Goal: Task Accomplishment & Management: Manage account settings

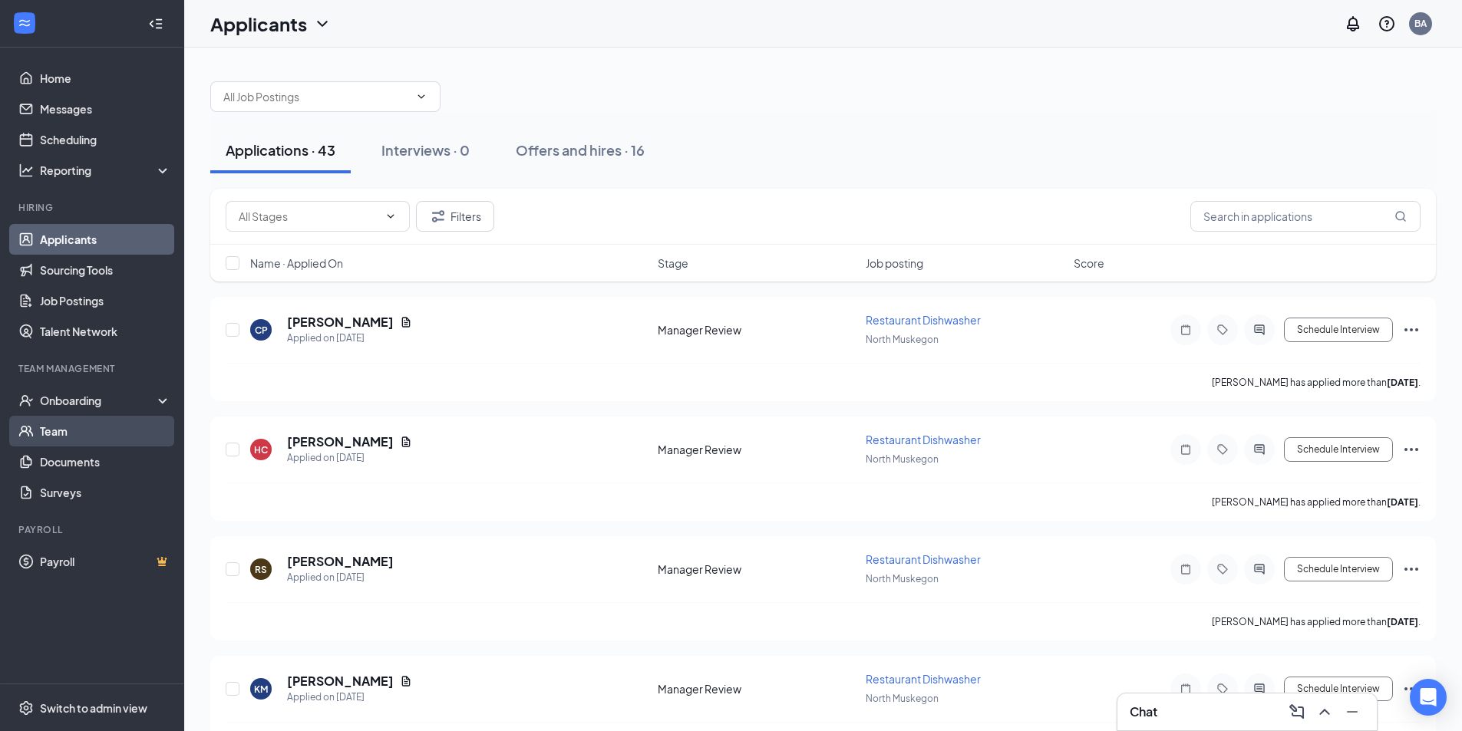
click at [77, 430] on link "Team" at bounding box center [105, 431] width 131 height 31
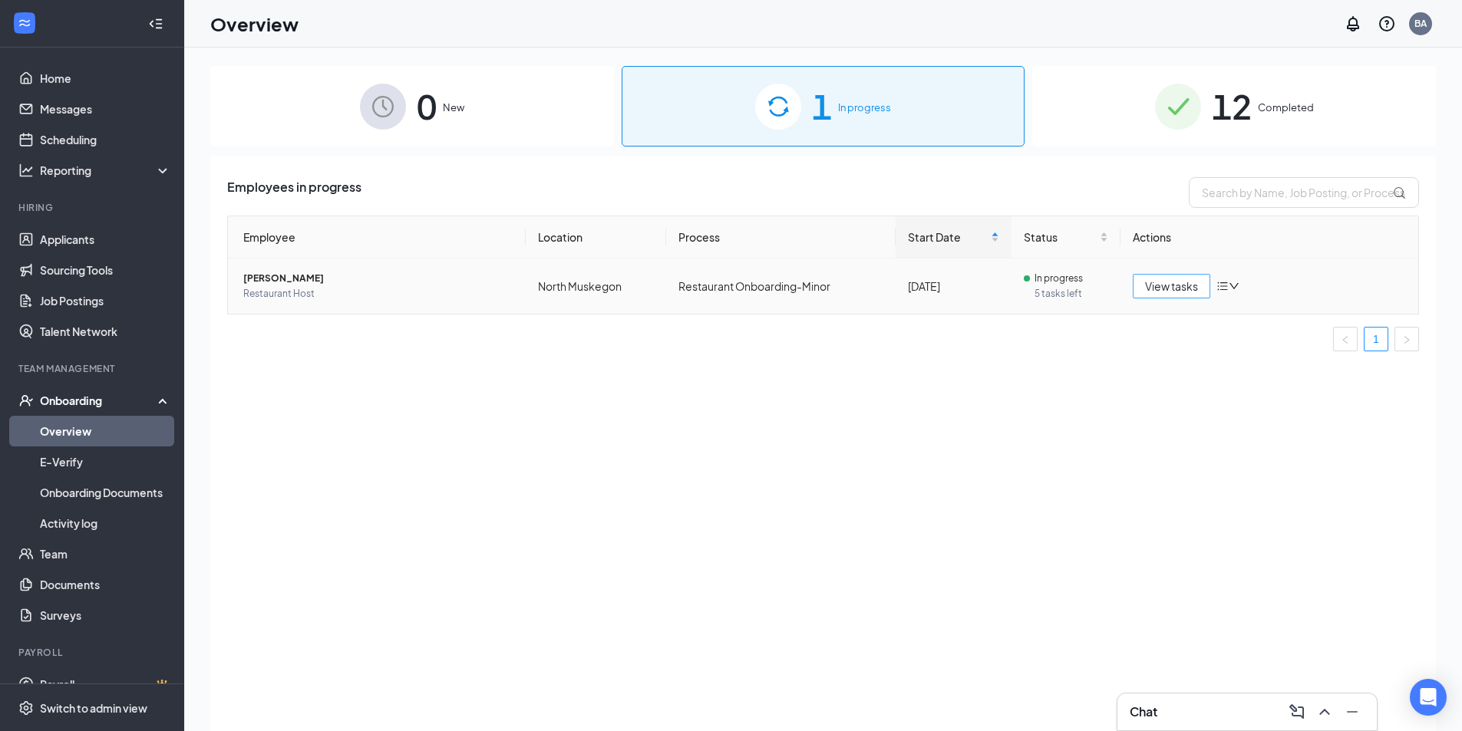
click at [1180, 283] on span "View tasks" at bounding box center [1171, 286] width 53 height 17
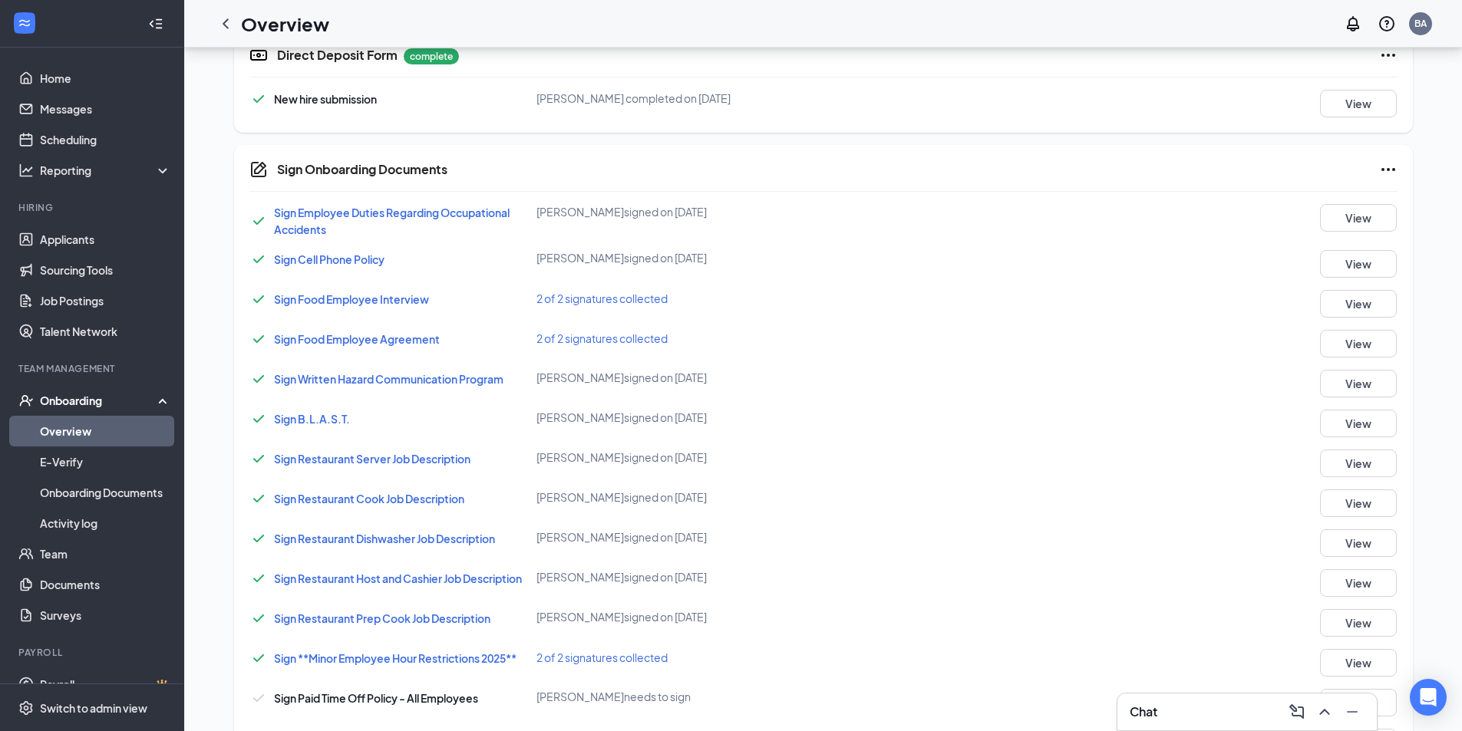
scroll to position [1080, 0]
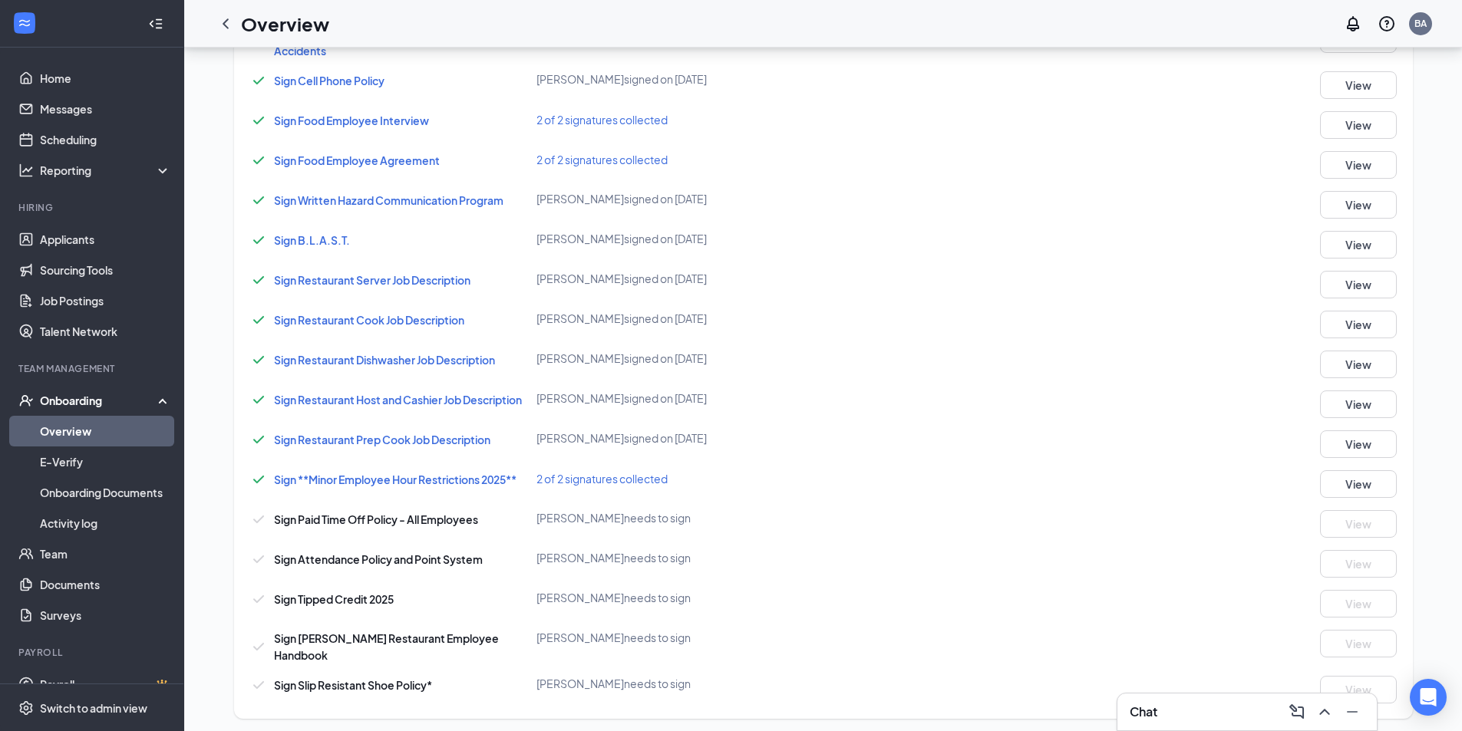
click at [87, 403] on div "Onboarding" at bounding box center [99, 400] width 118 height 15
click at [61, 432] on link "Team" at bounding box center [105, 431] width 131 height 31
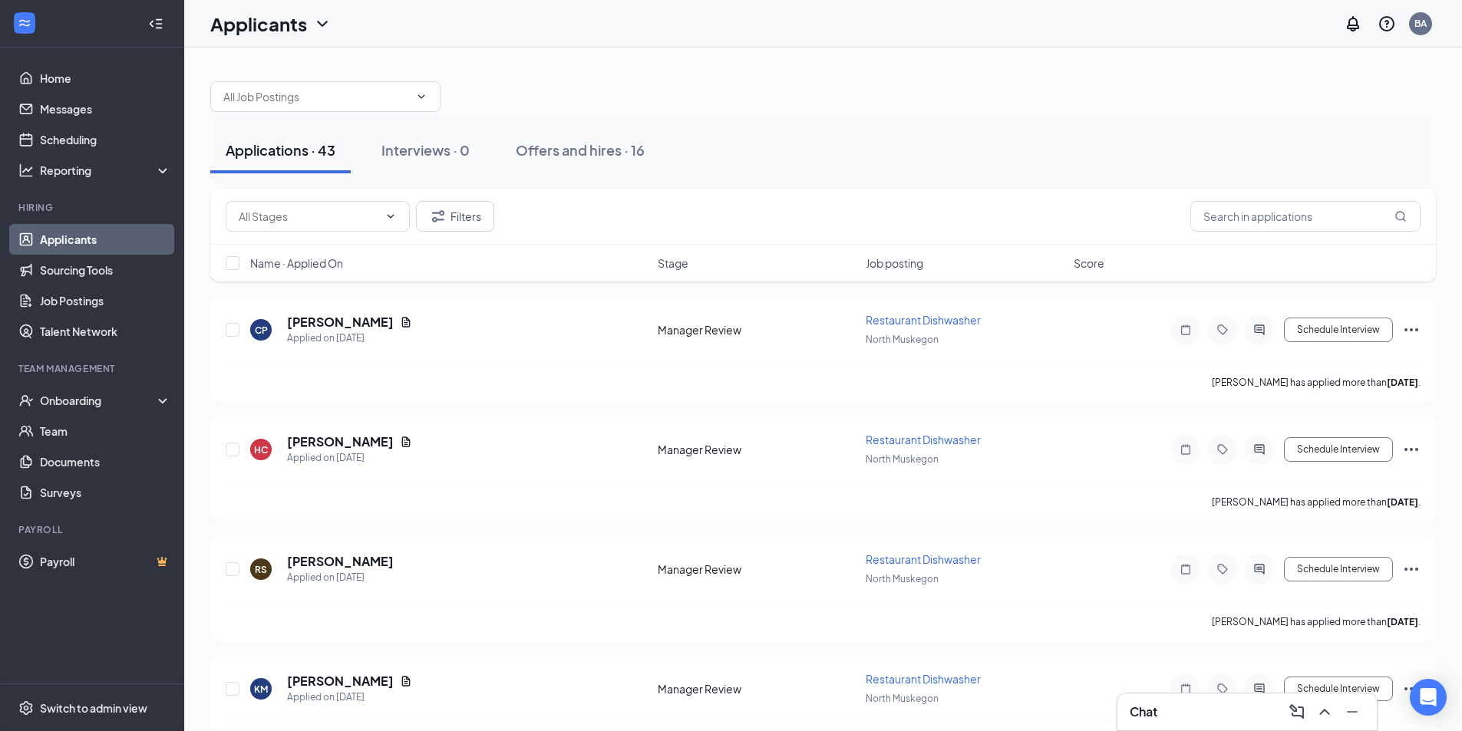
click at [84, 240] on link "Applicants" at bounding box center [105, 239] width 131 height 31
click at [87, 405] on div "Onboarding" at bounding box center [99, 400] width 118 height 15
click at [82, 239] on link "Applicants" at bounding box center [105, 239] width 131 height 31
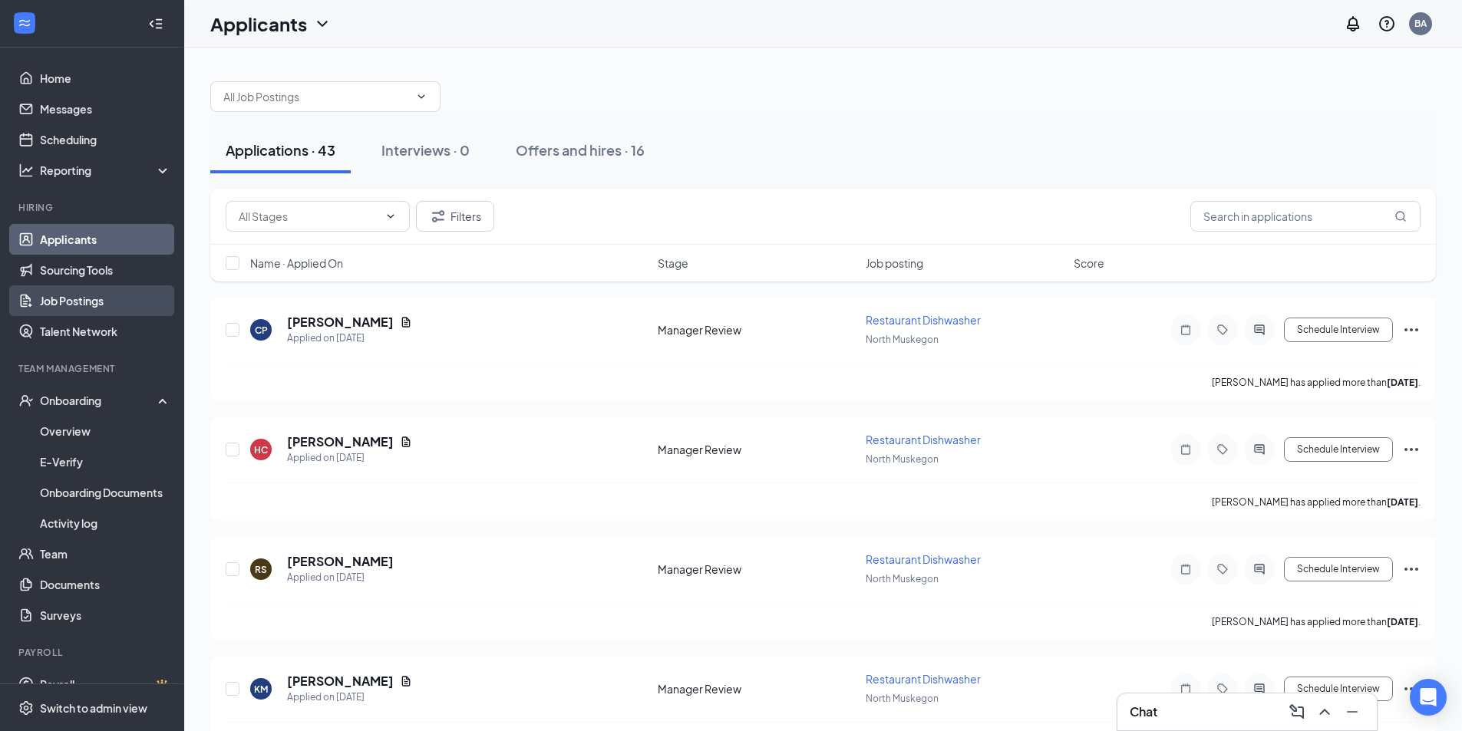
click at [81, 303] on link "Job Postings" at bounding box center [105, 300] width 131 height 31
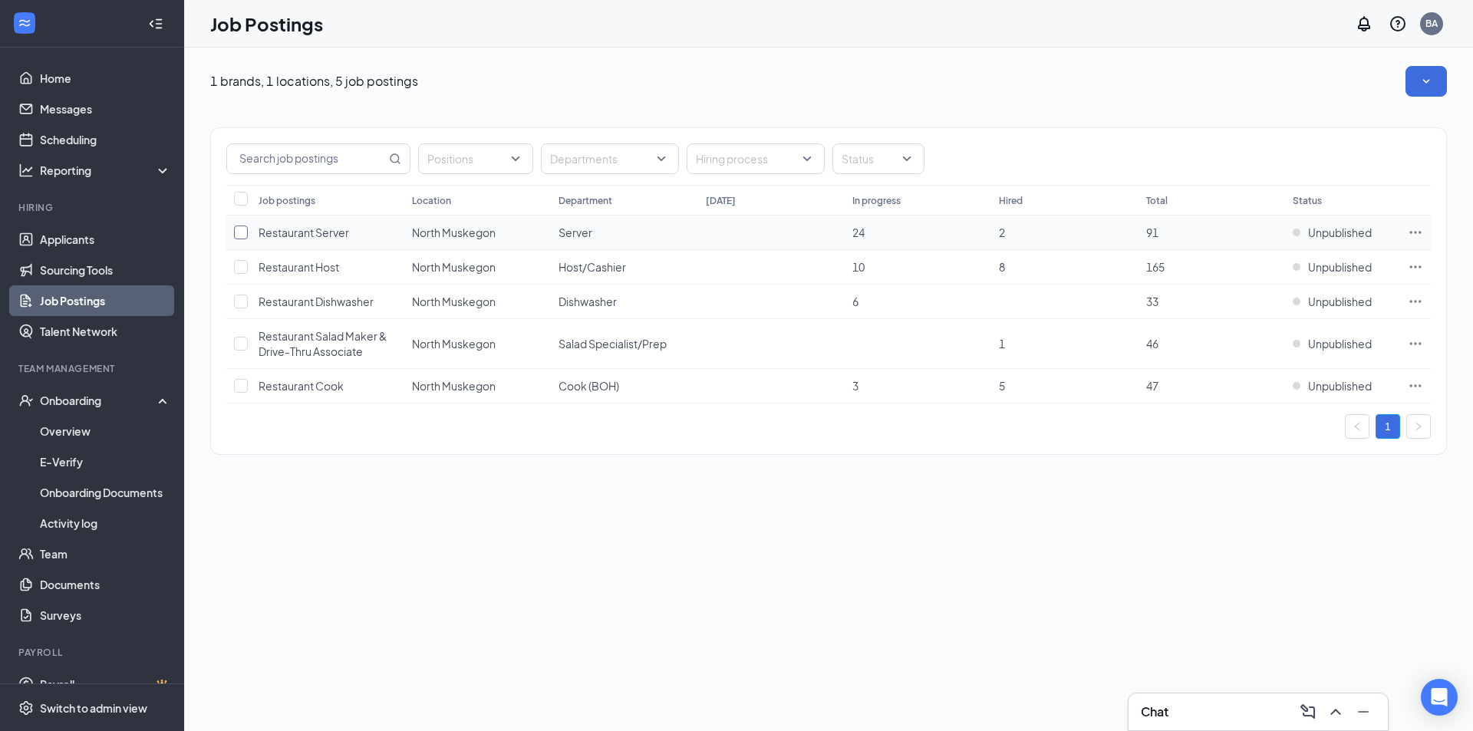
click at [247, 232] on input "checkbox" at bounding box center [241, 233] width 14 height 14
checkbox input "true"
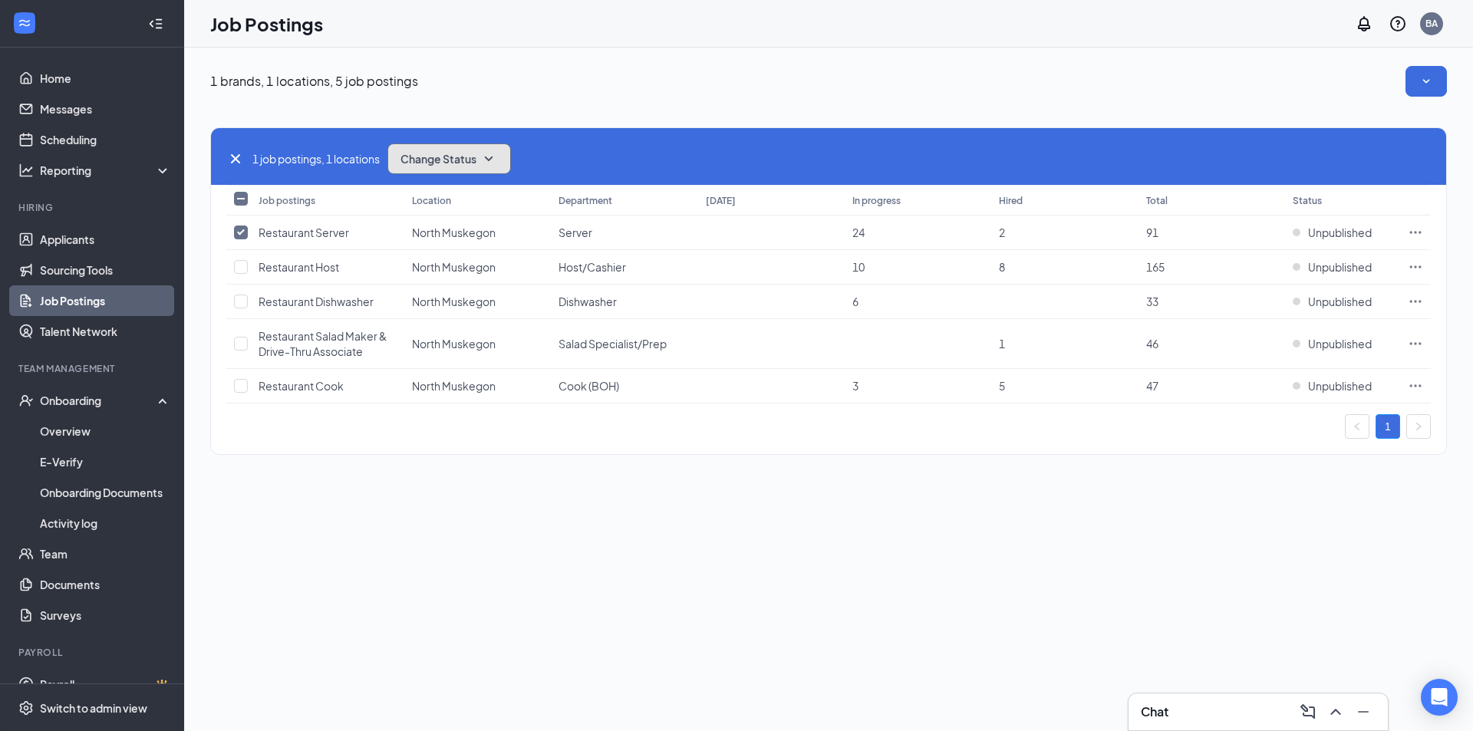
click at [476, 163] on span "Change Status" at bounding box center [439, 158] width 76 height 11
click at [436, 198] on span "Publish" at bounding box center [422, 200] width 36 height 17
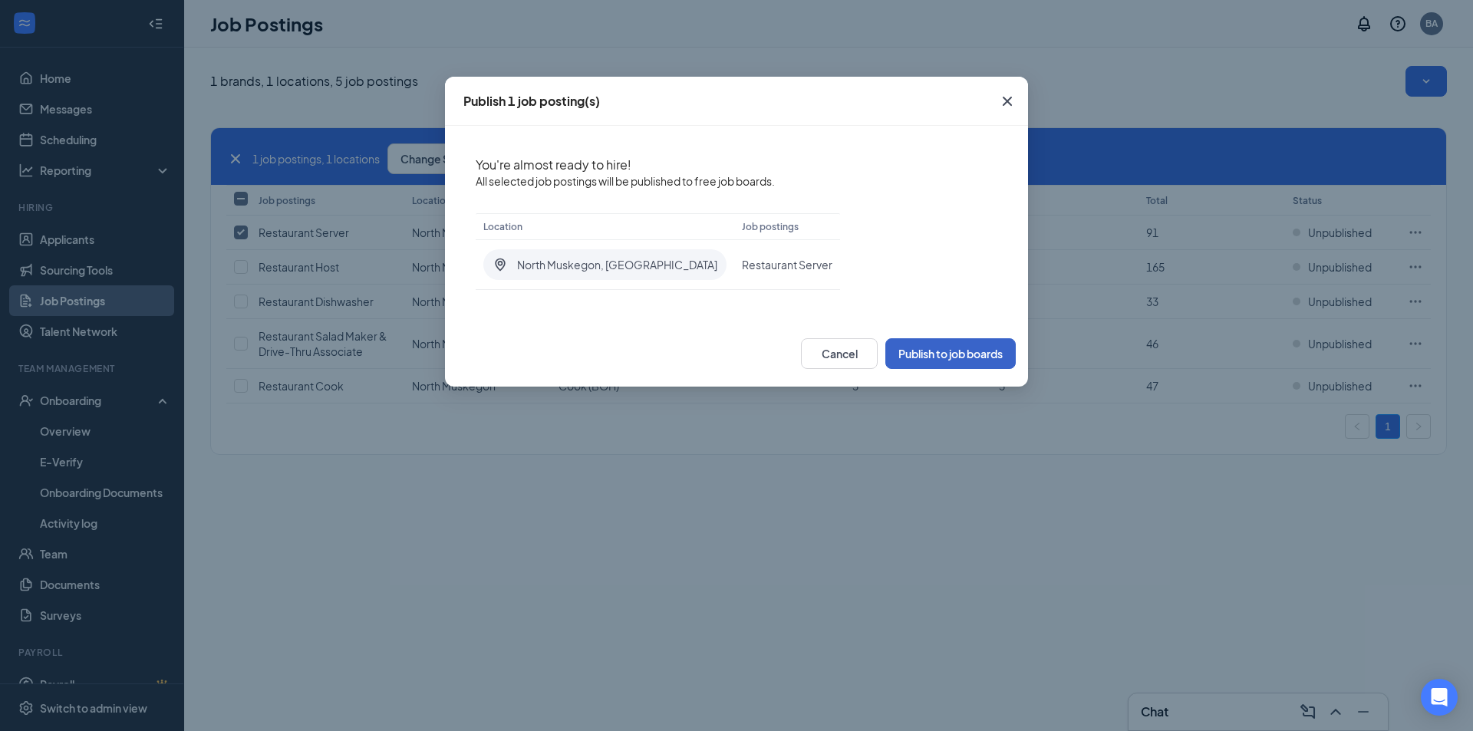
click at [918, 355] on button "Publish to job boards" at bounding box center [950, 353] width 130 height 31
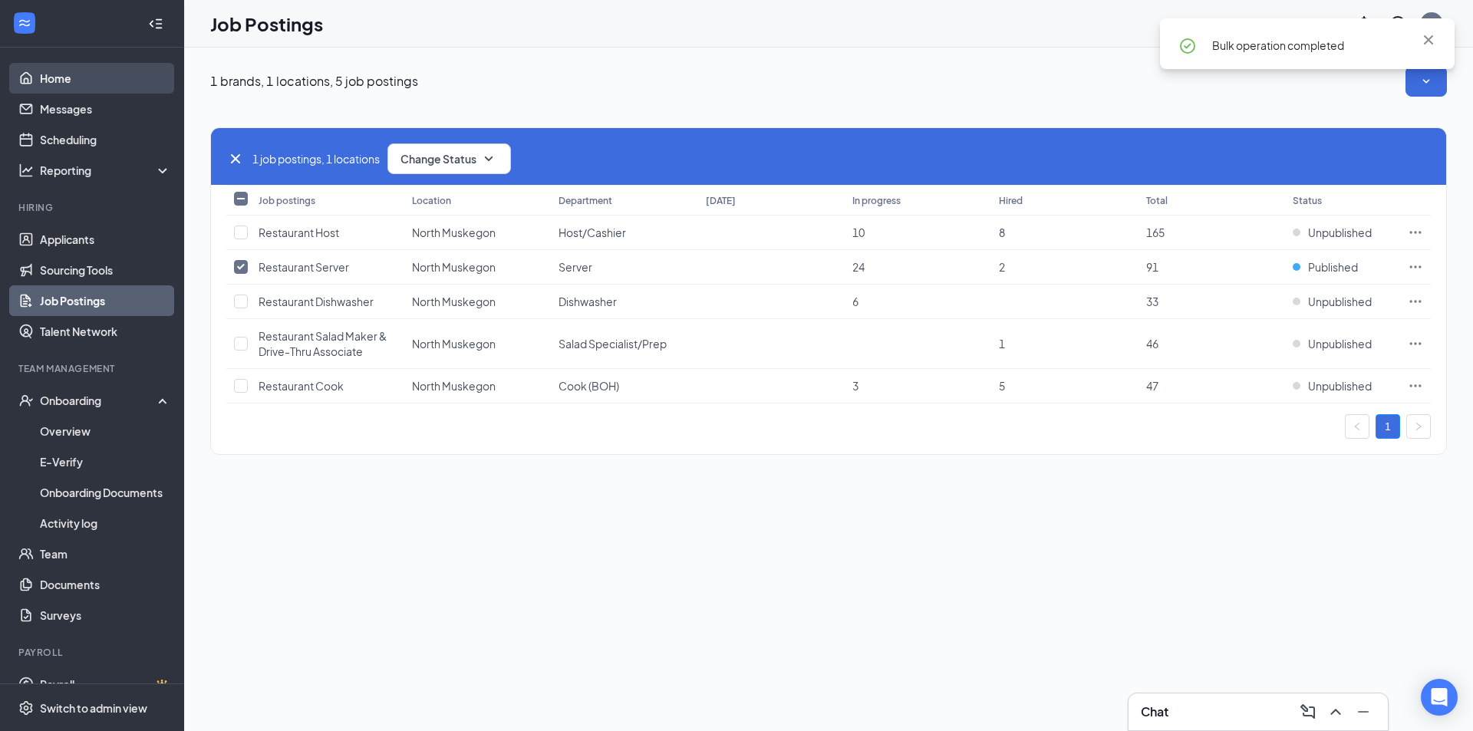
click at [43, 78] on link "Home" at bounding box center [105, 78] width 131 height 31
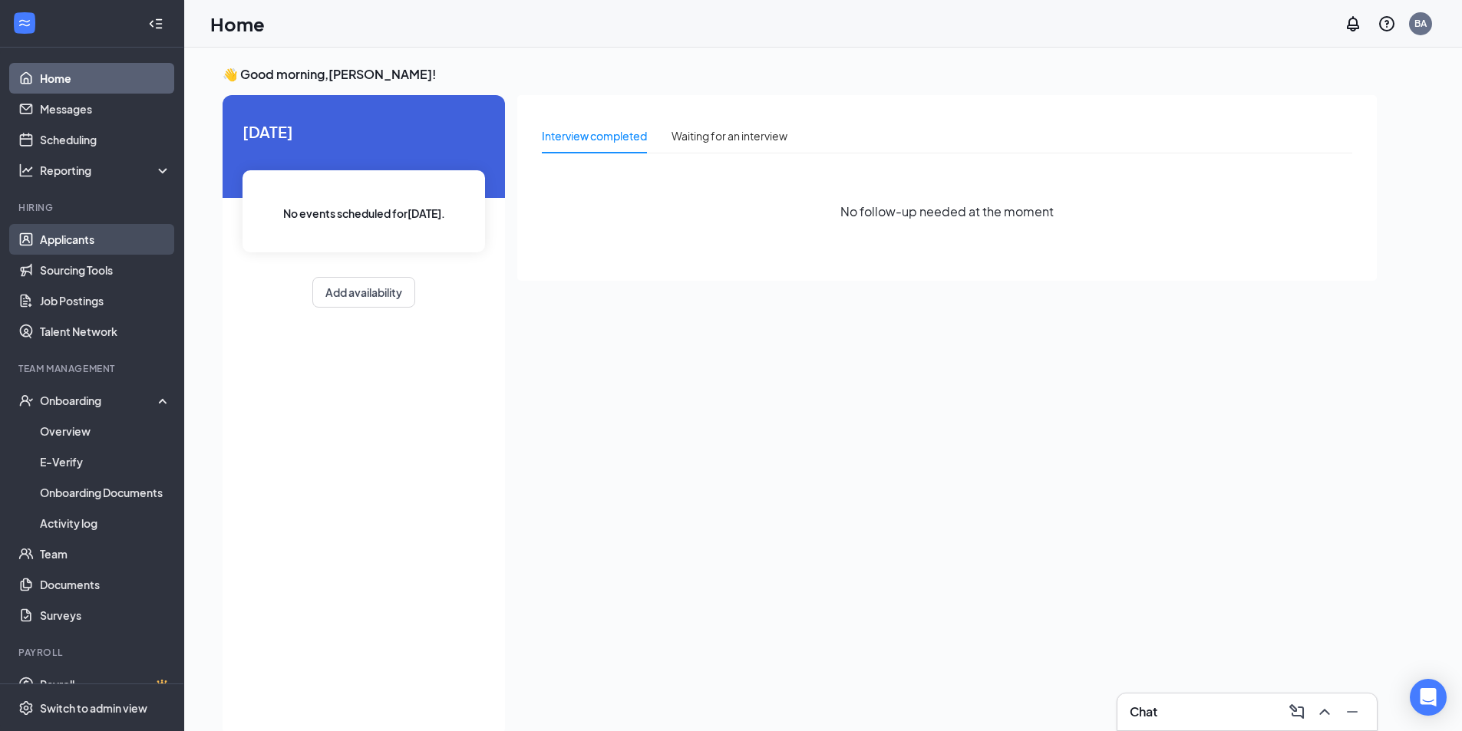
click at [82, 235] on link "Applicants" at bounding box center [105, 239] width 131 height 31
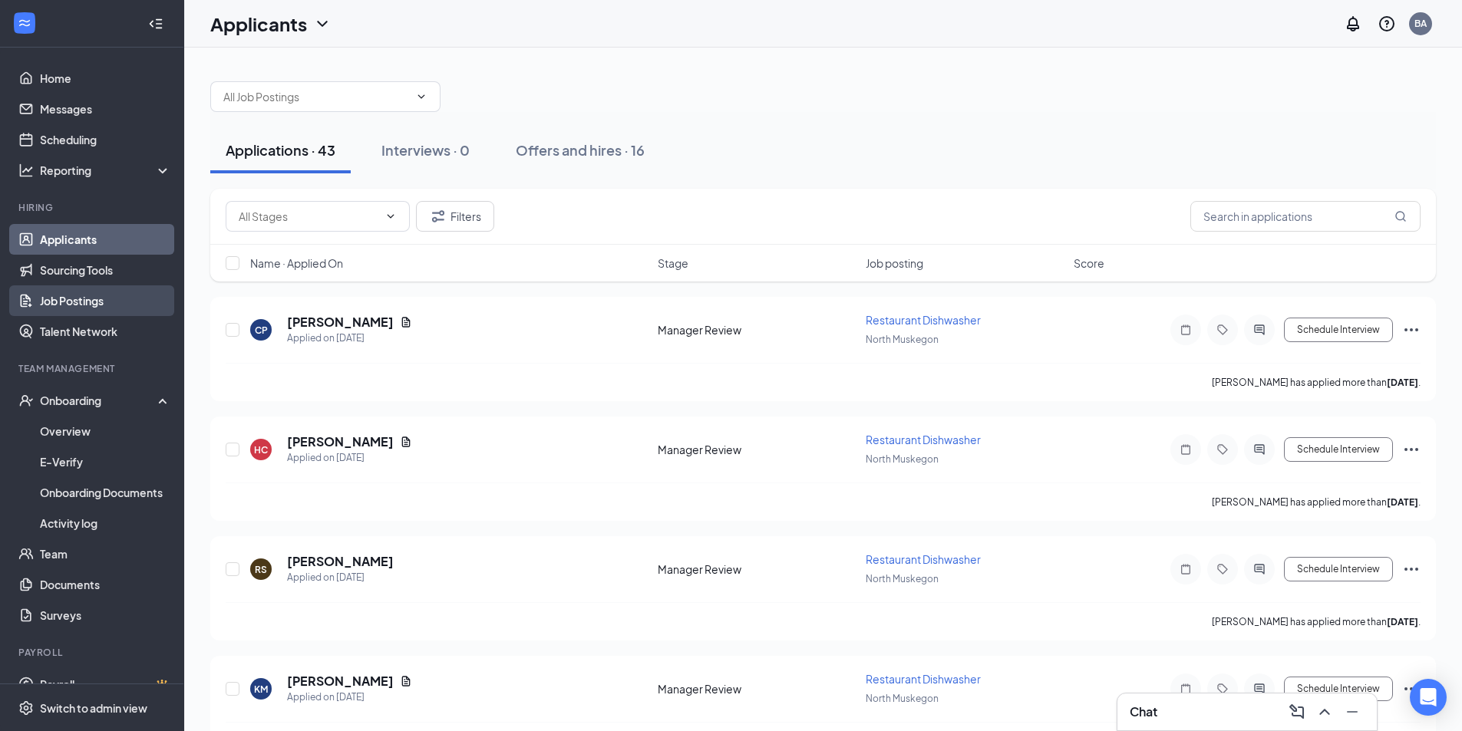
click at [80, 302] on link "Job Postings" at bounding box center [105, 300] width 131 height 31
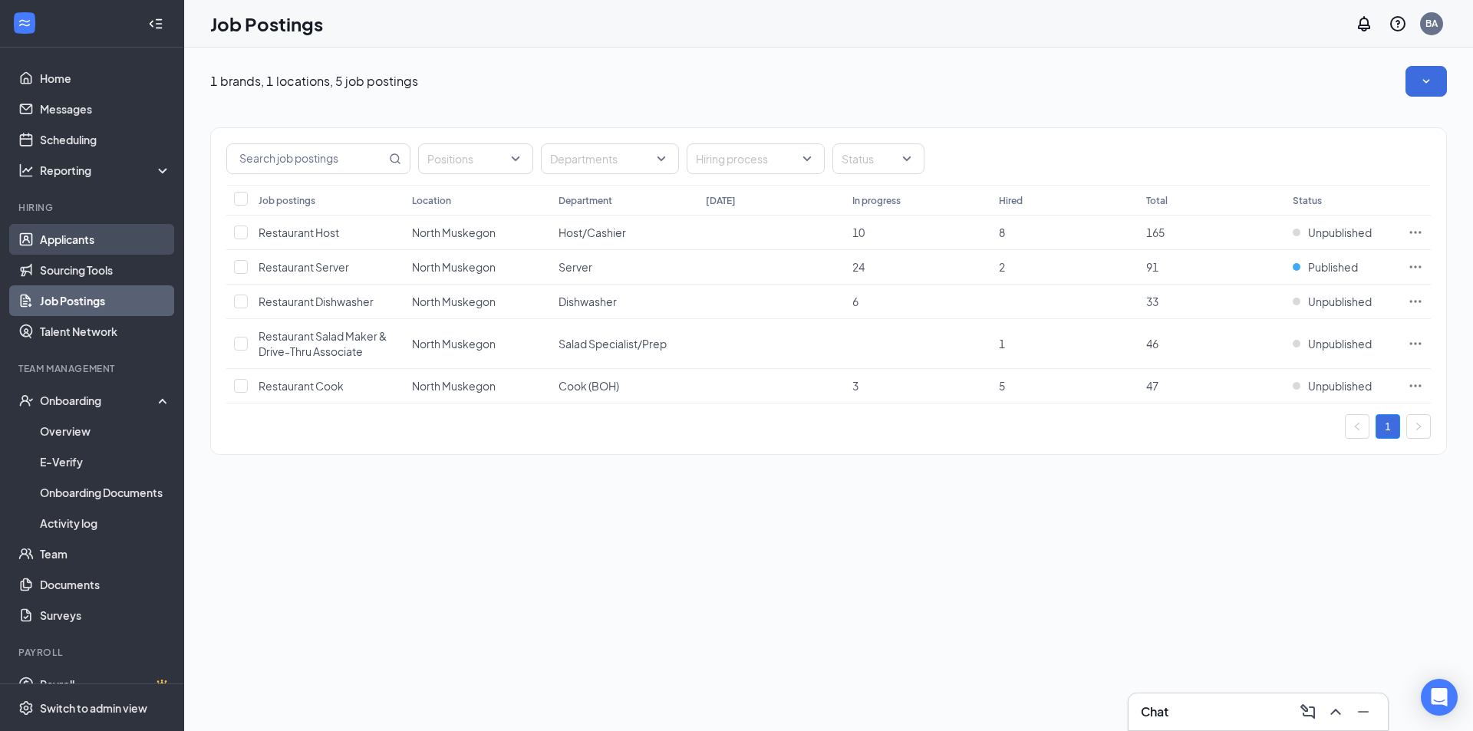
click at [80, 241] on link "Applicants" at bounding box center [105, 239] width 131 height 31
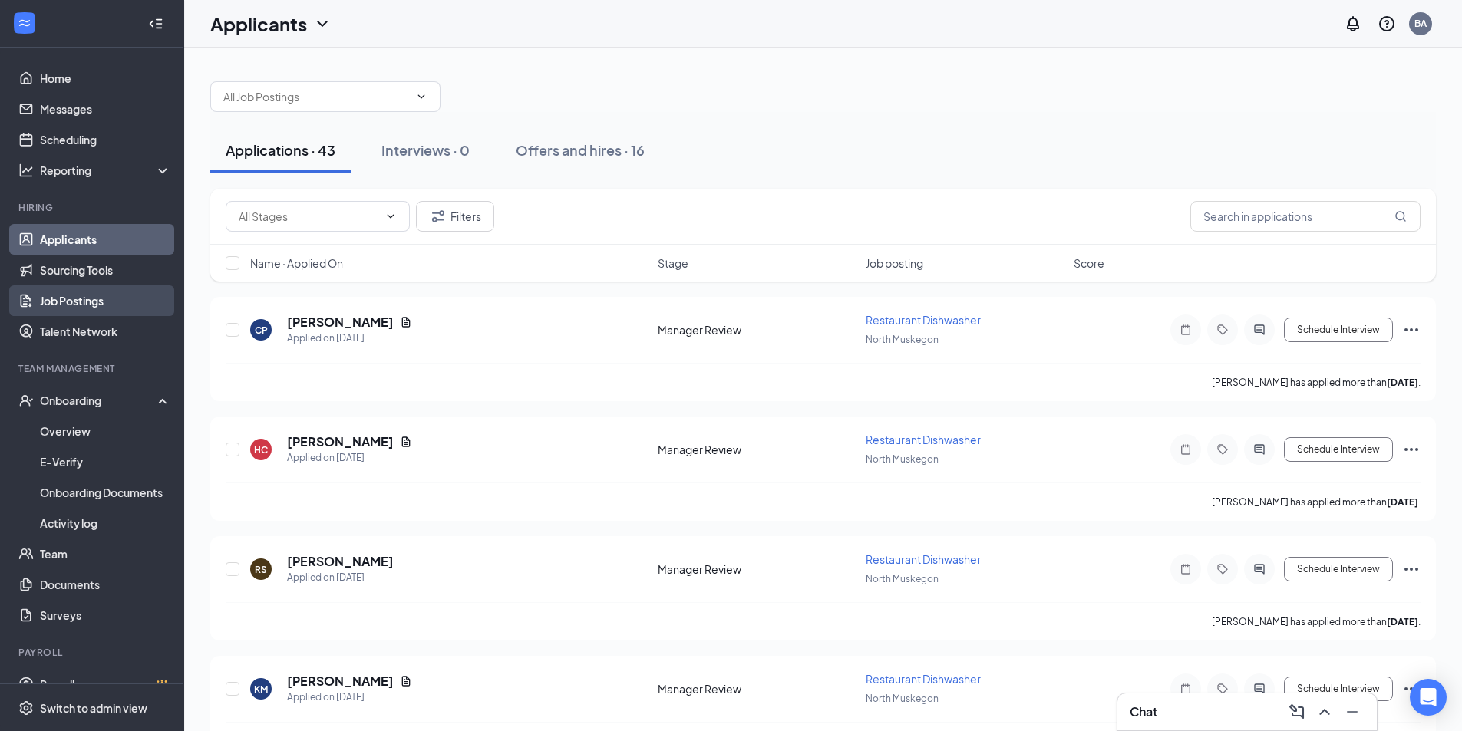
click at [84, 305] on link "Job Postings" at bounding box center [105, 300] width 131 height 31
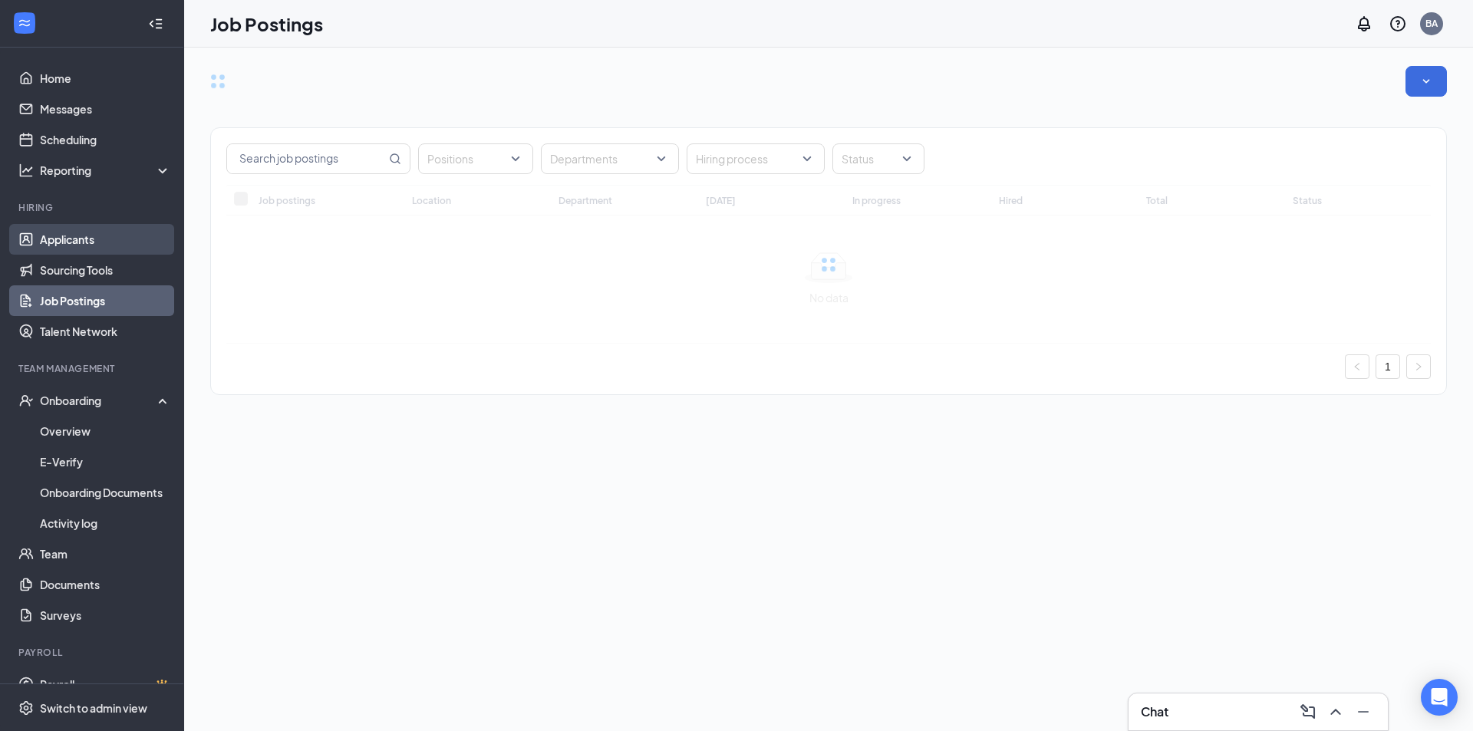
click at [84, 239] on link "Applicants" at bounding box center [105, 239] width 131 height 31
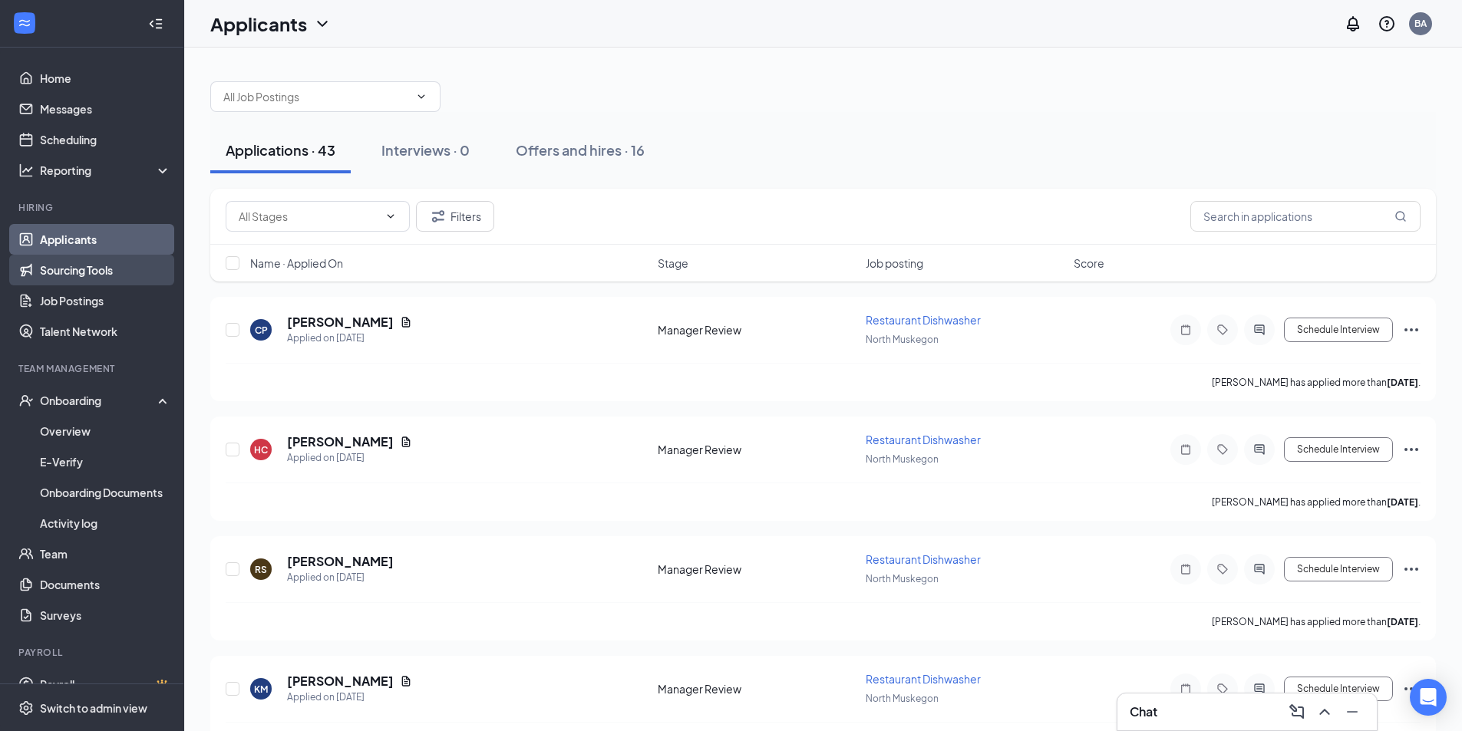
click at [96, 273] on link "Sourcing Tools" at bounding box center [105, 270] width 131 height 31
click at [91, 239] on link "Applicants" at bounding box center [105, 239] width 131 height 31
click at [70, 269] on link "Sourcing Tools" at bounding box center [105, 270] width 131 height 31
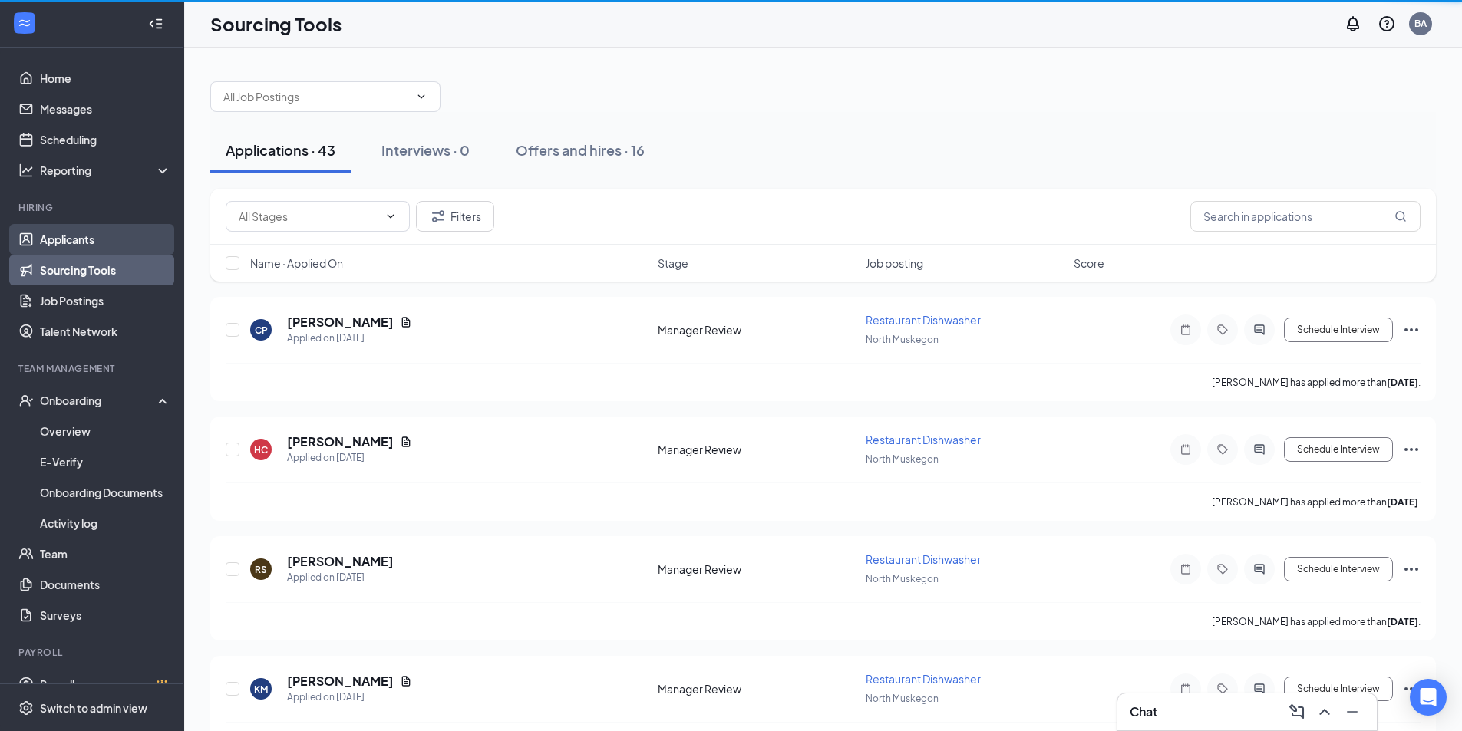
click at [72, 230] on link "Applicants" at bounding box center [105, 239] width 131 height 31
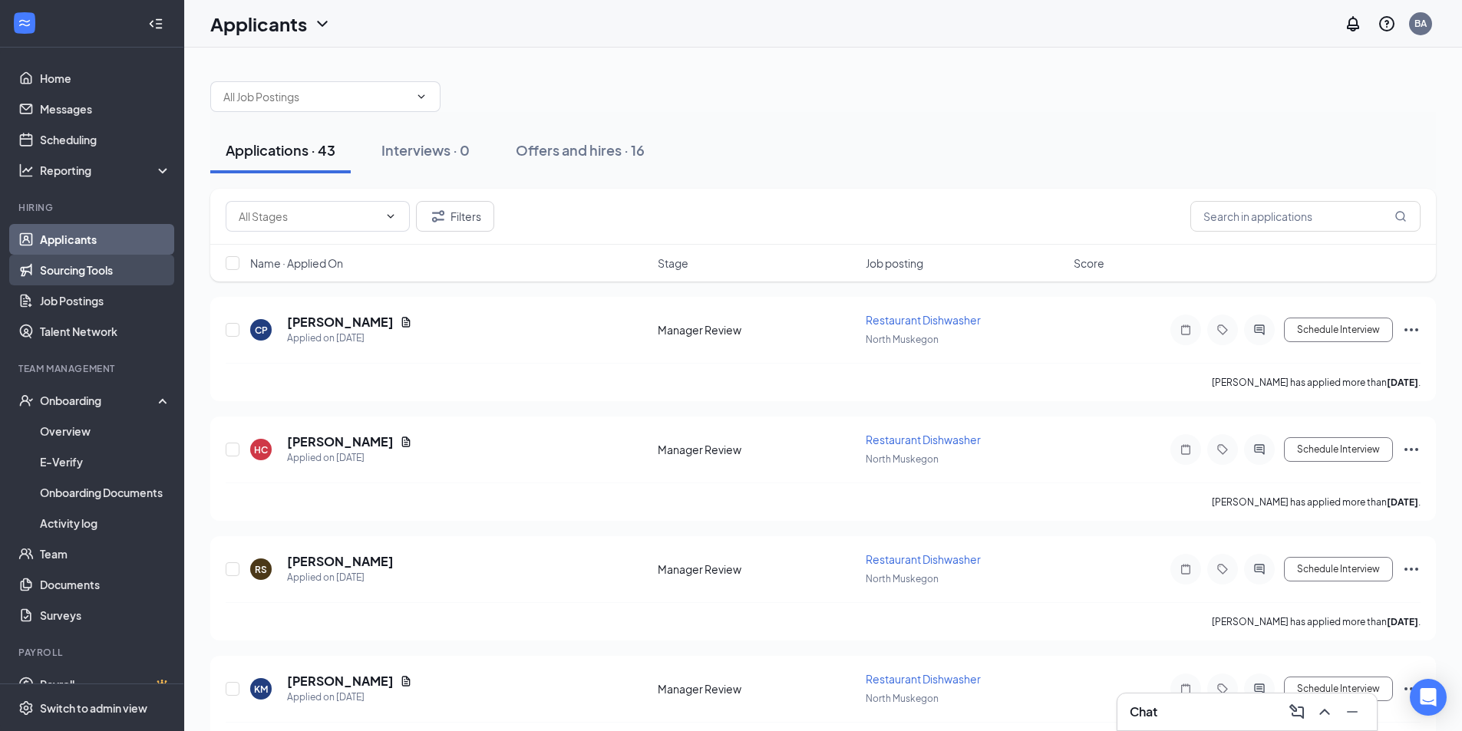
click at [101, 276] on link "Sourcing Tools" at bounding box center [105, 270] width 131 height 31
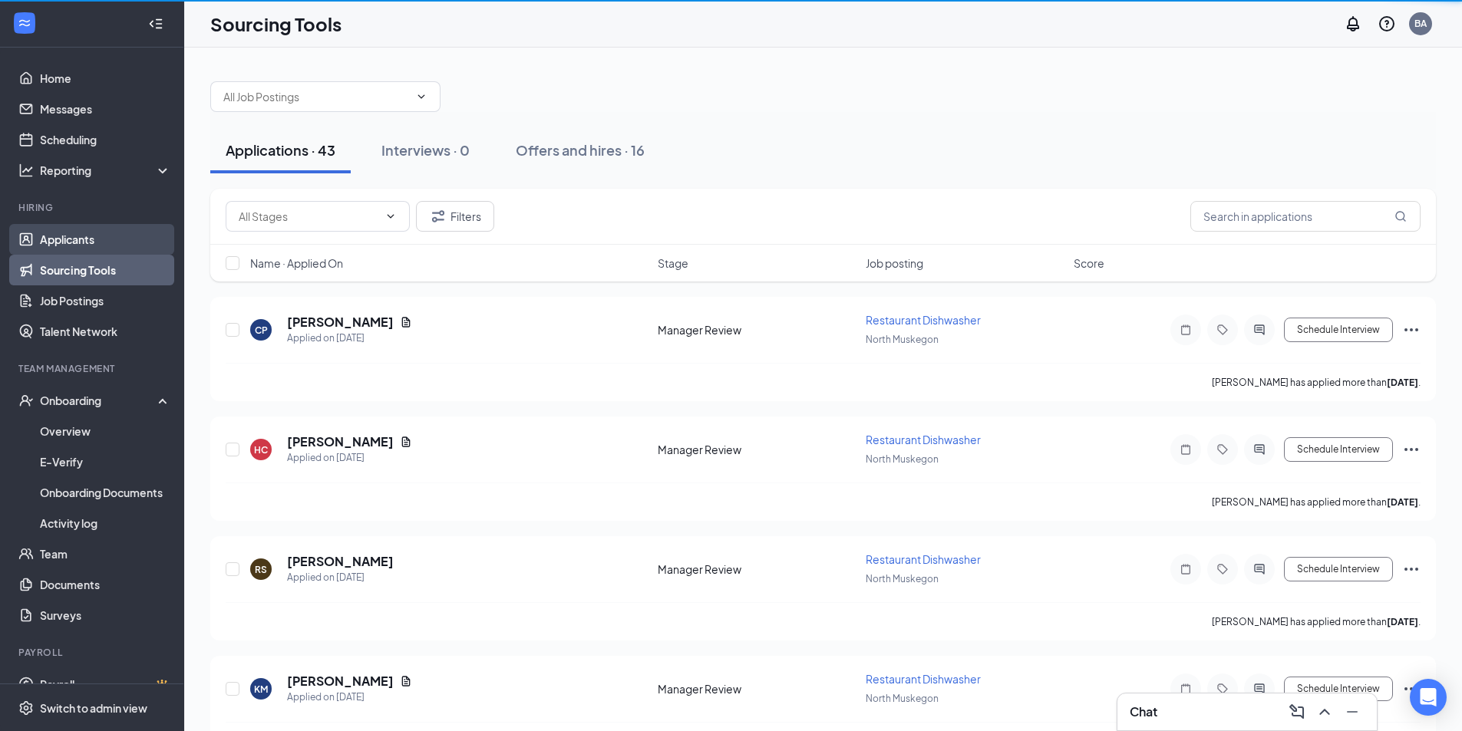
click at [111, 239] on link "Applicants" at bounding box center [105, 239] width 131 height 31
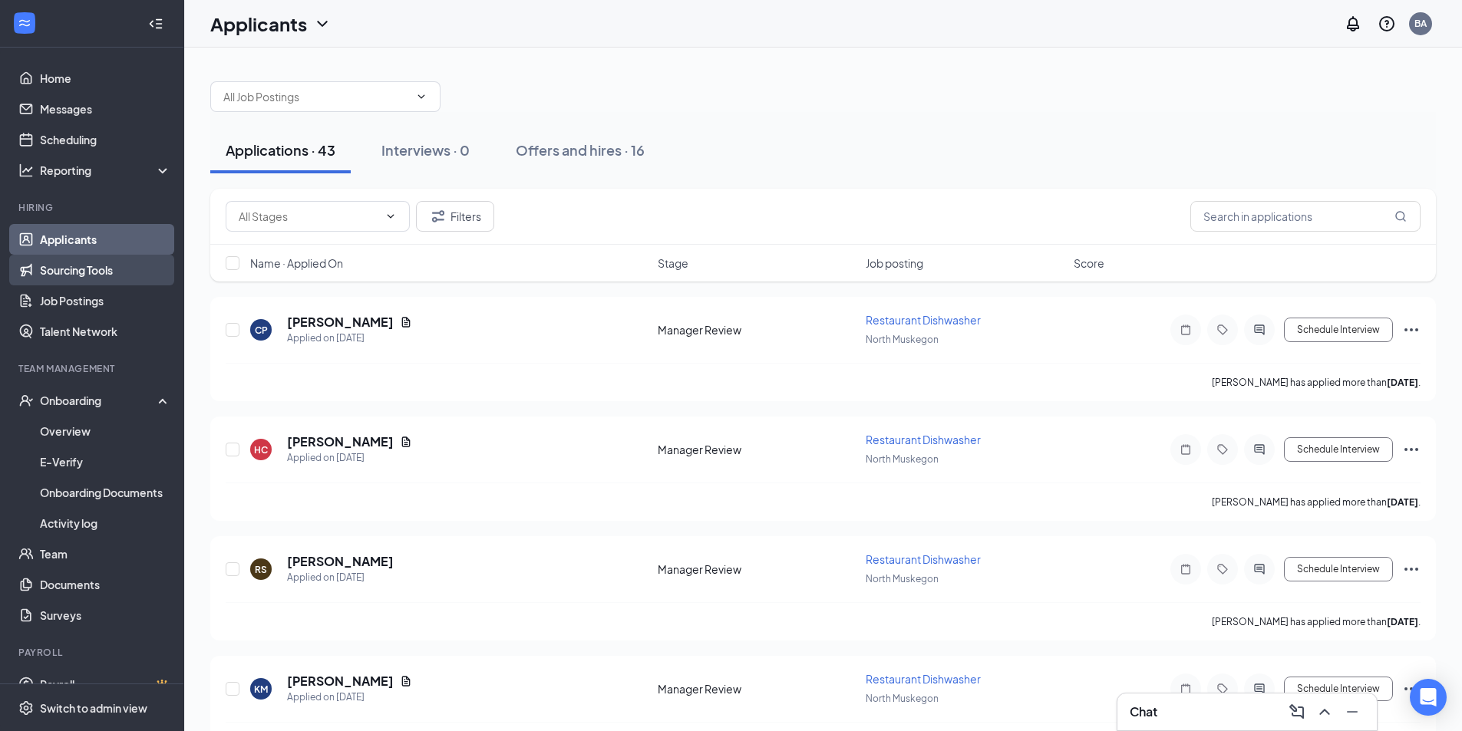
click at [113, 267] on link "Sourcing Tools" at bounding box center [105, 270] width 131 height 31
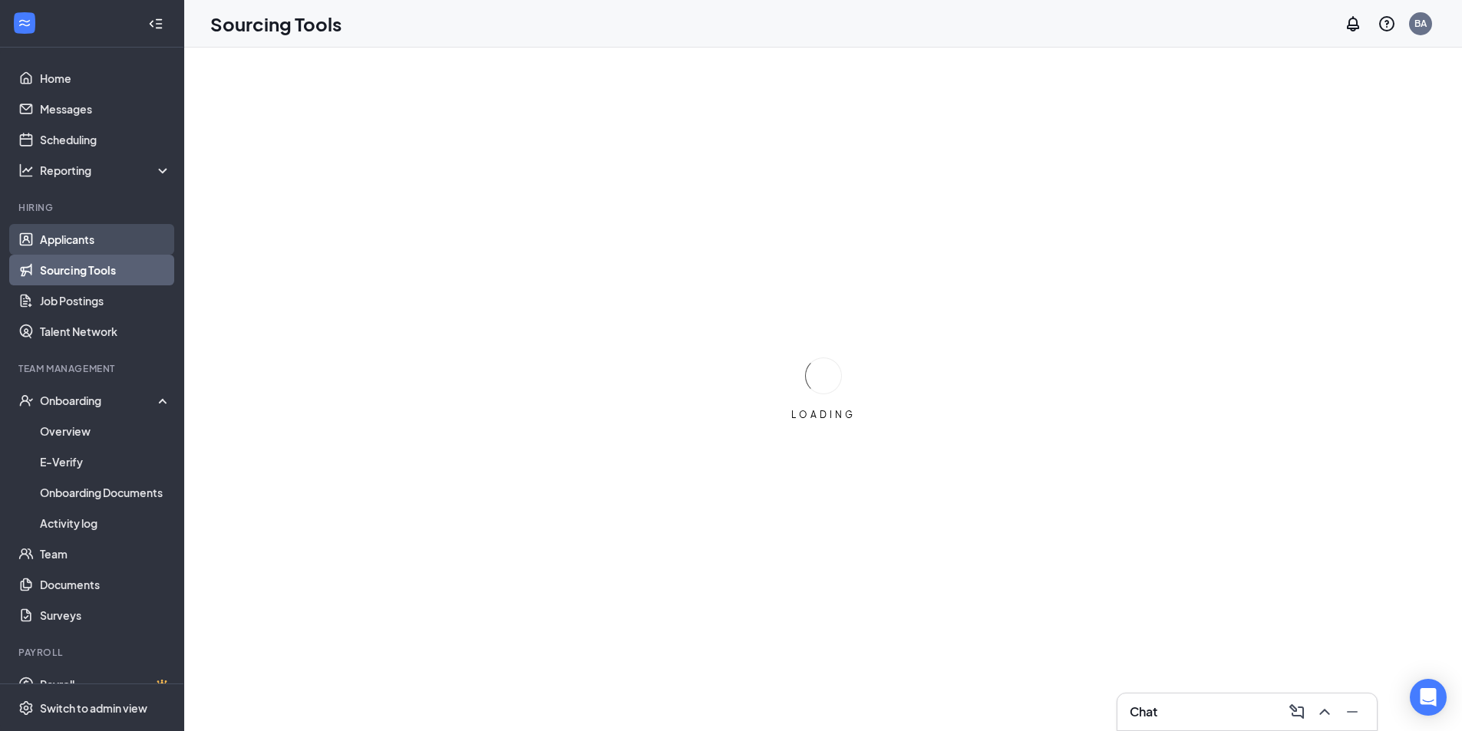
click at [97, 236] on link "Applicants" at bounding box center [105, 239] width 131 height 31
